Goal: Task Accomplishment & Management: Manage account settings

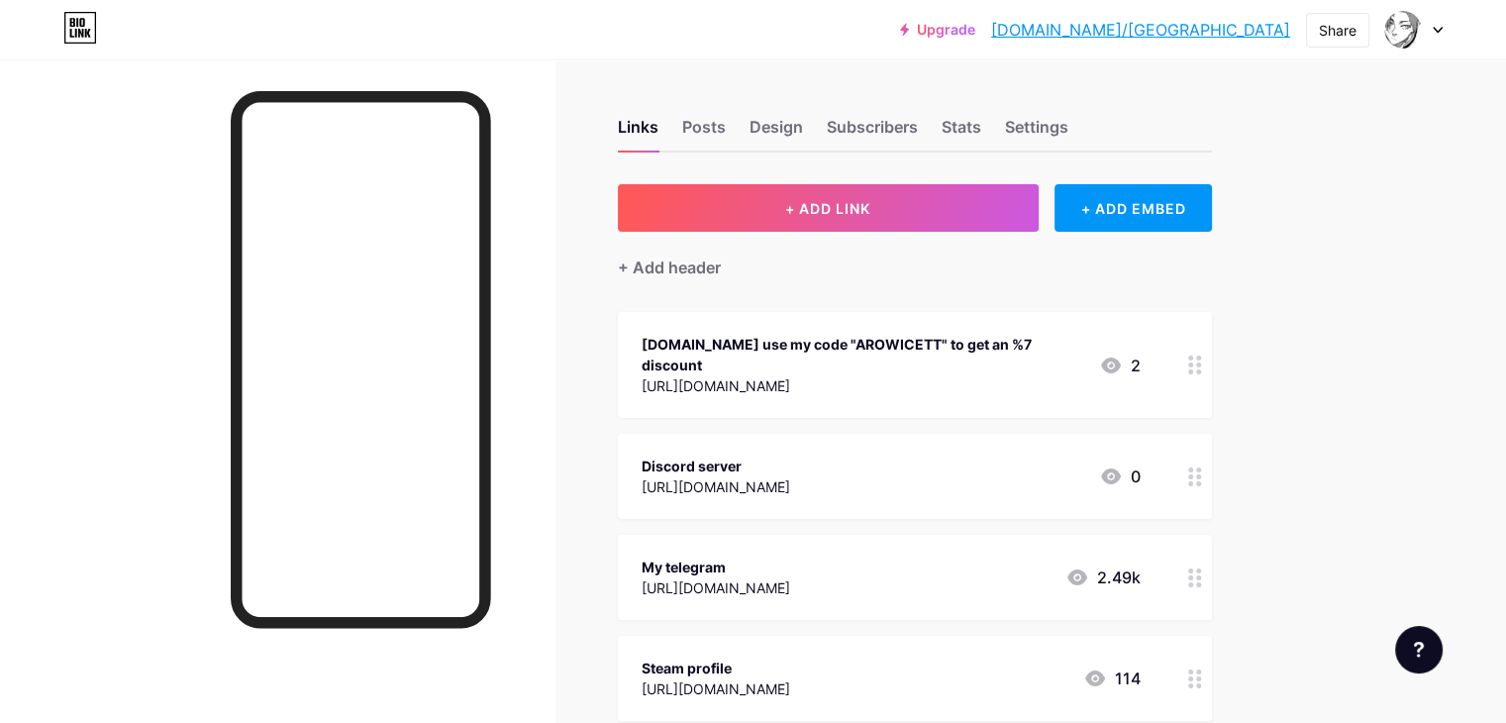
click at [1212, 347] on div at bounding box center [1196, 365] width 34 height 106
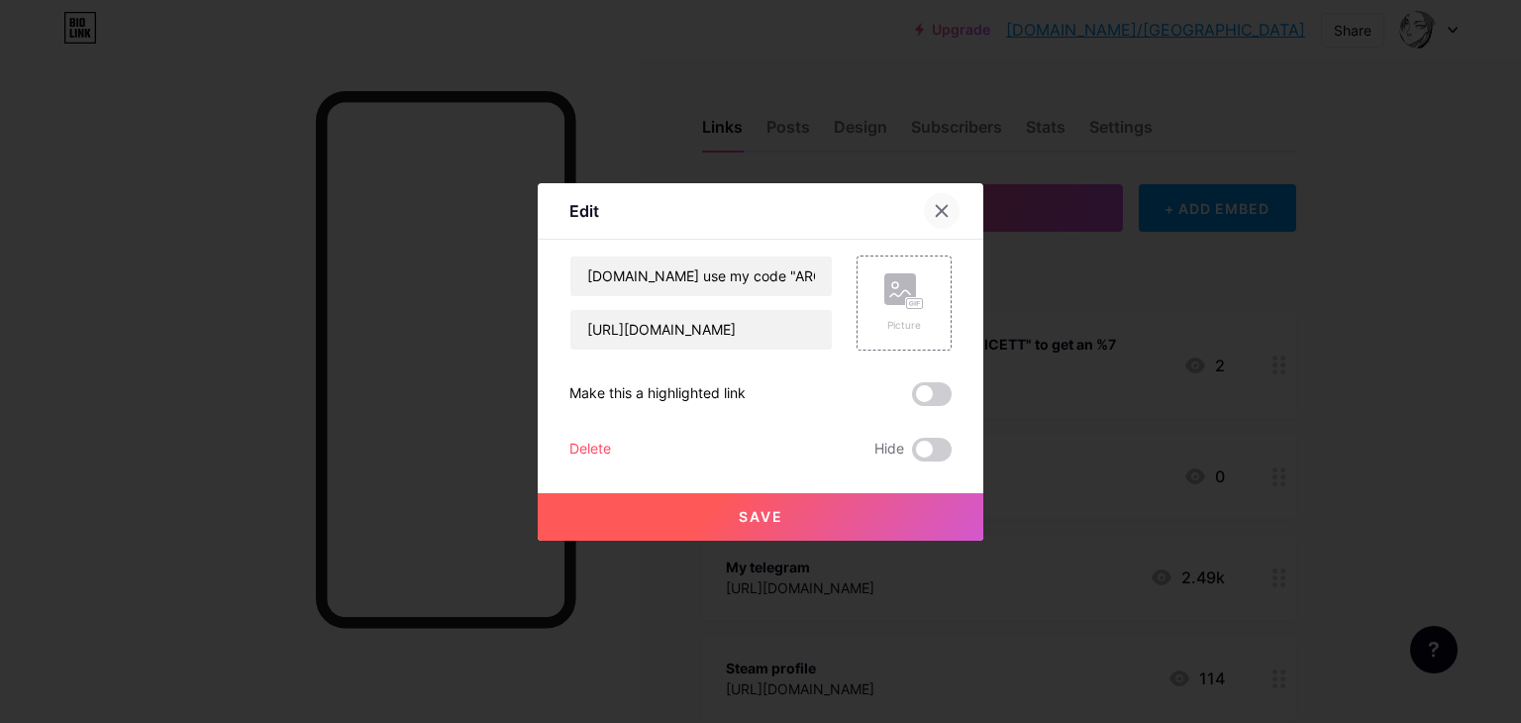
click at [951, 212] on div at bounding box center [942, 211] width 36 height 36
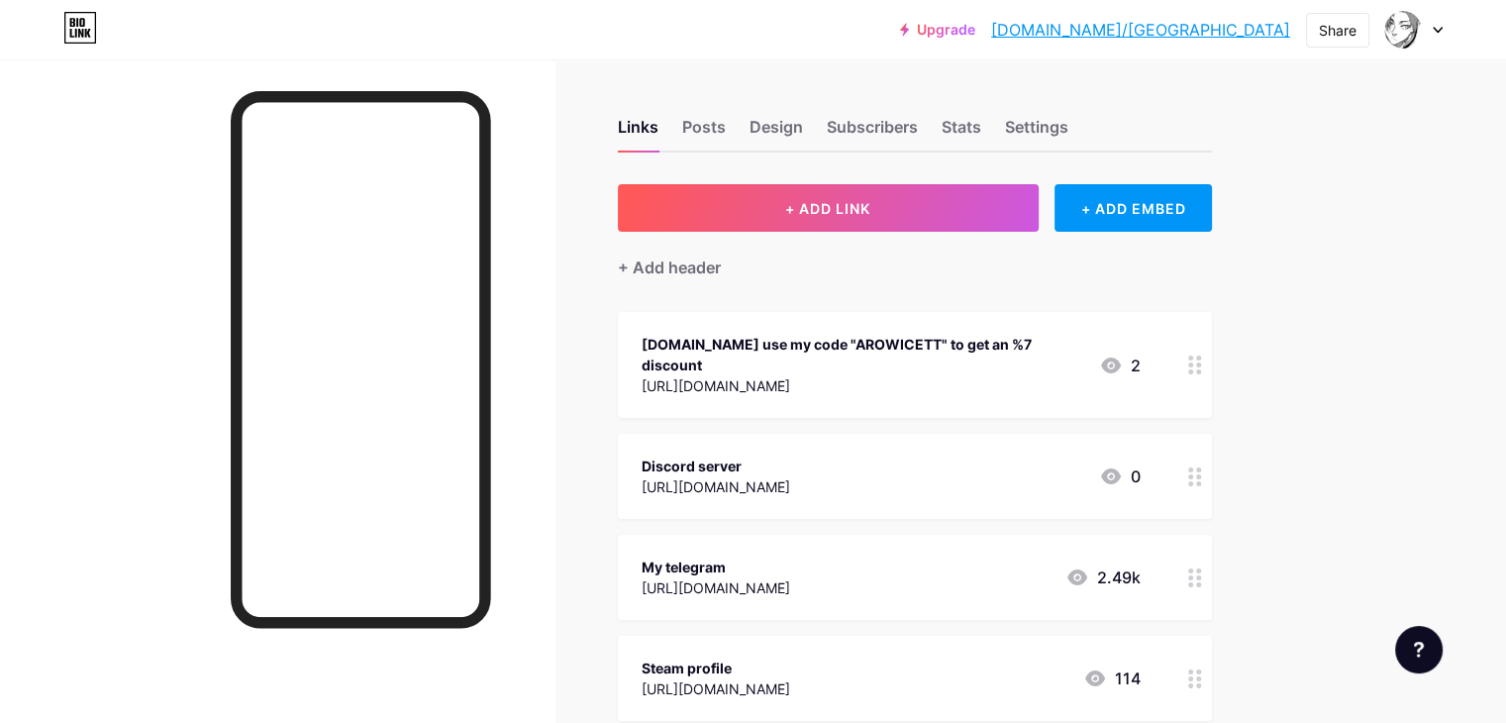
click at [1212, 356] on div at bounding box center [1196, 365] width 34 height 106
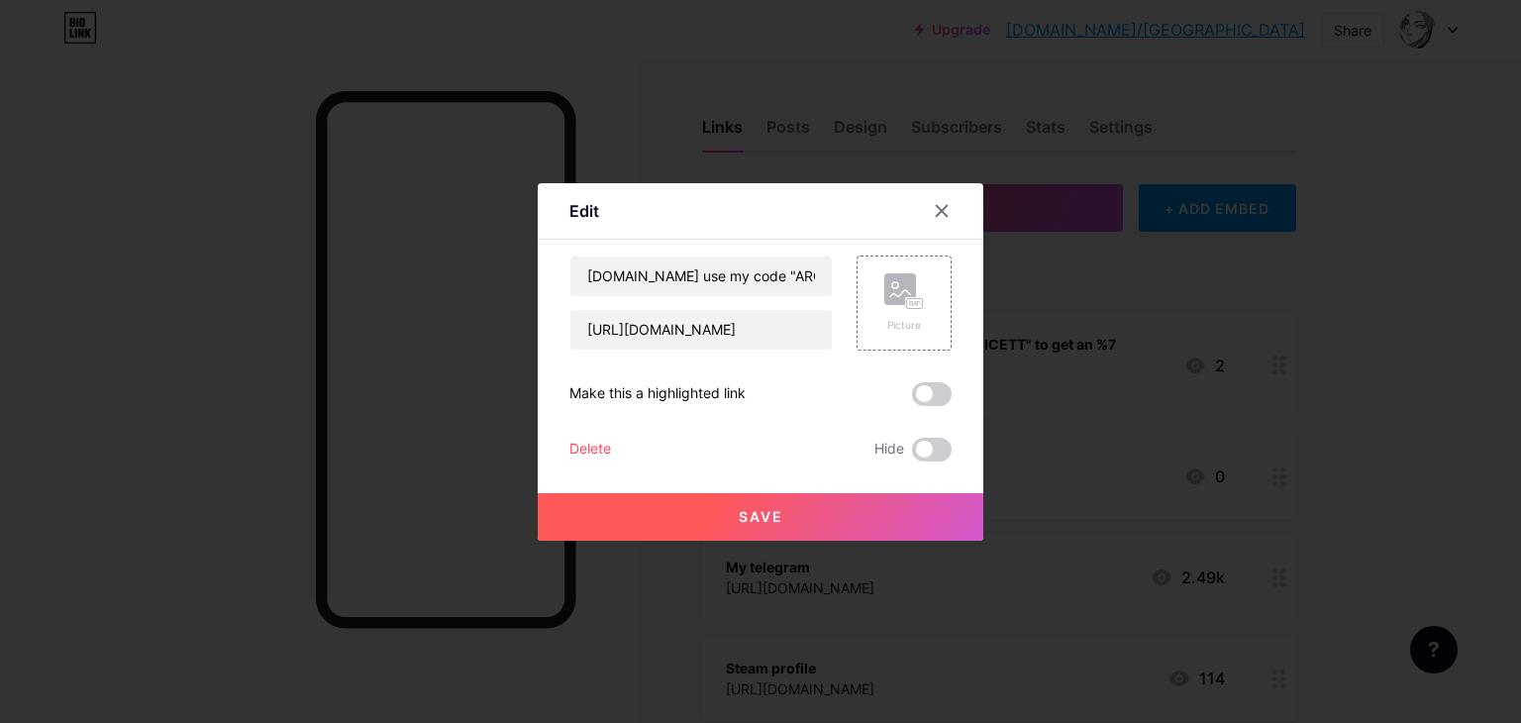
click at [586, 448] on div "Delete" at bounding box center [590, 450] width 42 height 24
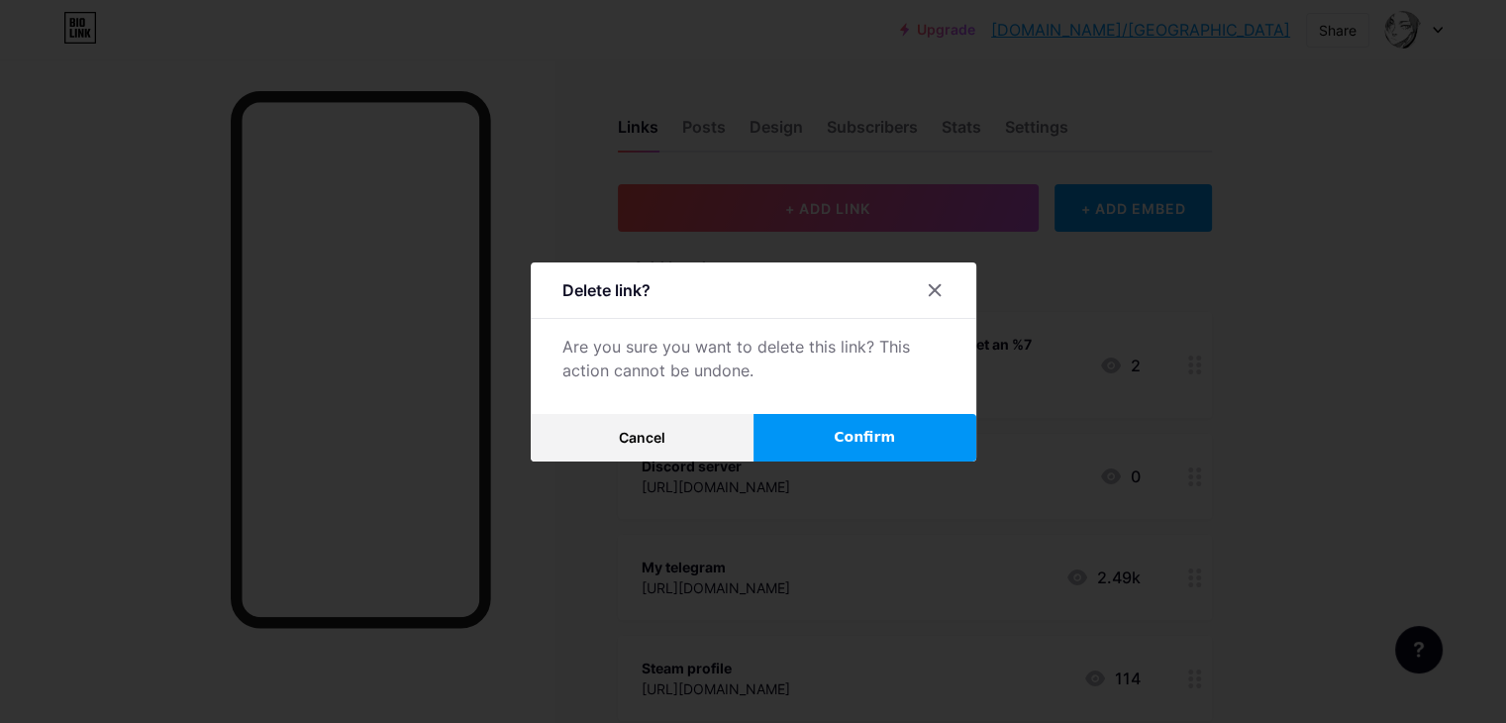
click at [862, 440] on span "Confirm" at bounding box center [864, 437] width 61 height 21
